Goal: Information Seeking & Learning: Learn about a topic

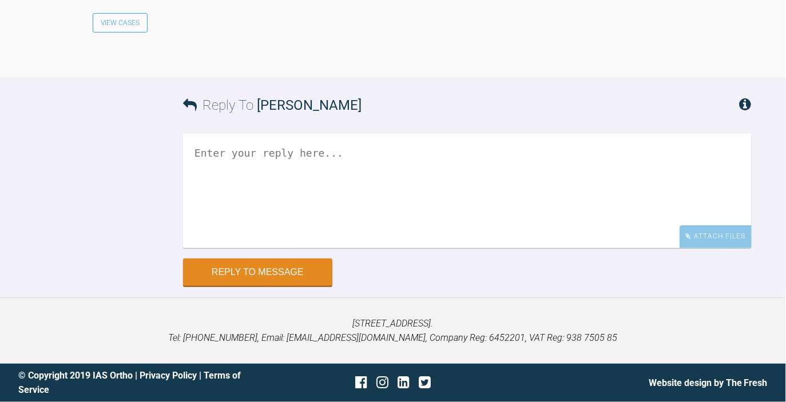
scroll to position [3279, 0]
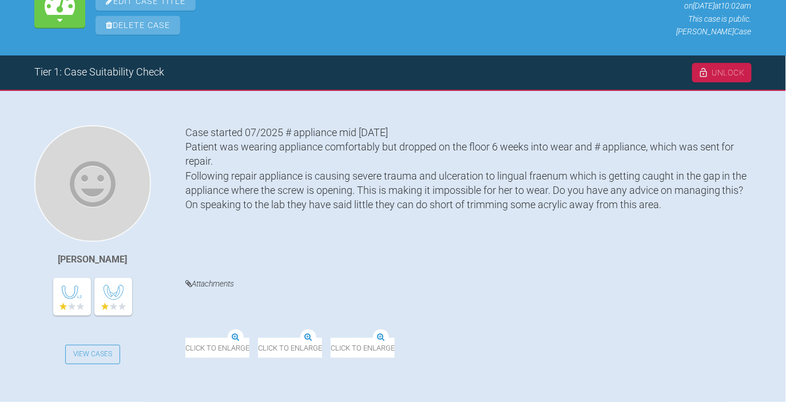
scroll to position [199, 0]
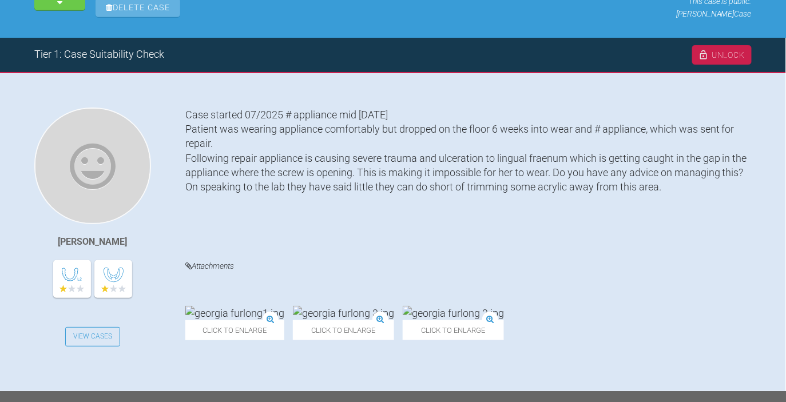
click at [489, 306] on img at bounding box center [453, 313] width 101 height 14
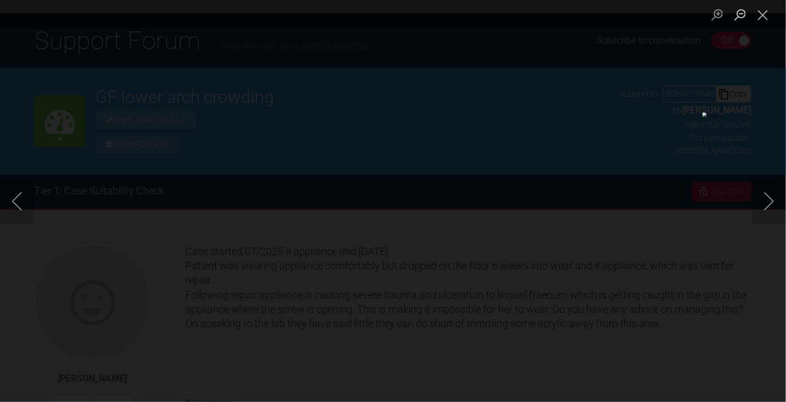
scroll to position [195, 0]
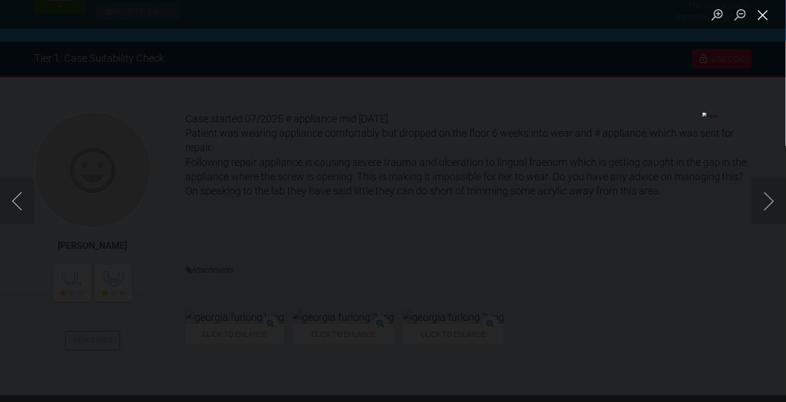
click at [762, 12] on button "Close lightbox" at bounding box center [763, 15] width 23 height 20
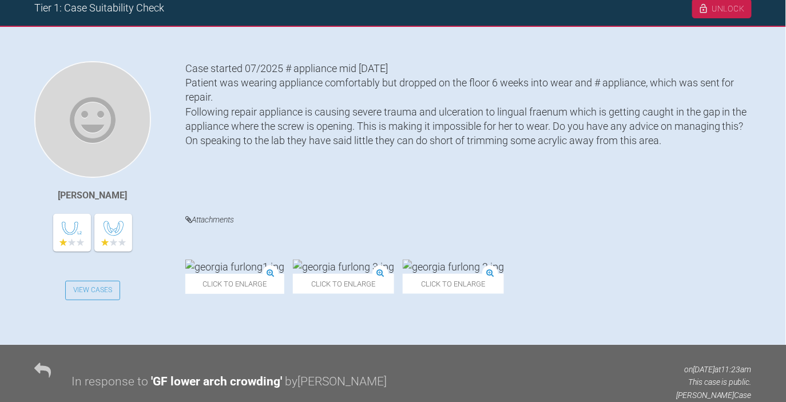
scroll to position [0, 0]
